Goal: Transaction & Acquisition: Purchase product/service

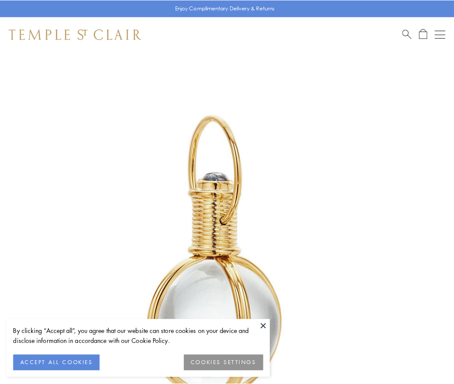
scroll to position [226, 0]
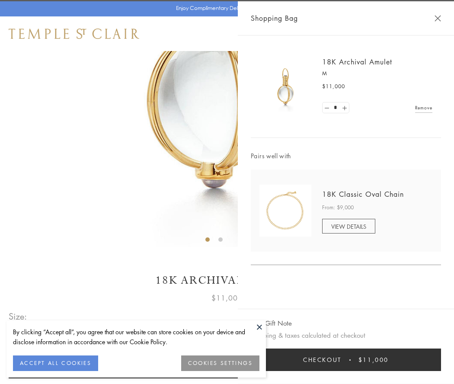
click at [346, 360] on button "Checkout $11,000" at bounding box center [346, 360] width 190 height 22
